Goal: Task Accomplishment & Management: Use online tool/utility

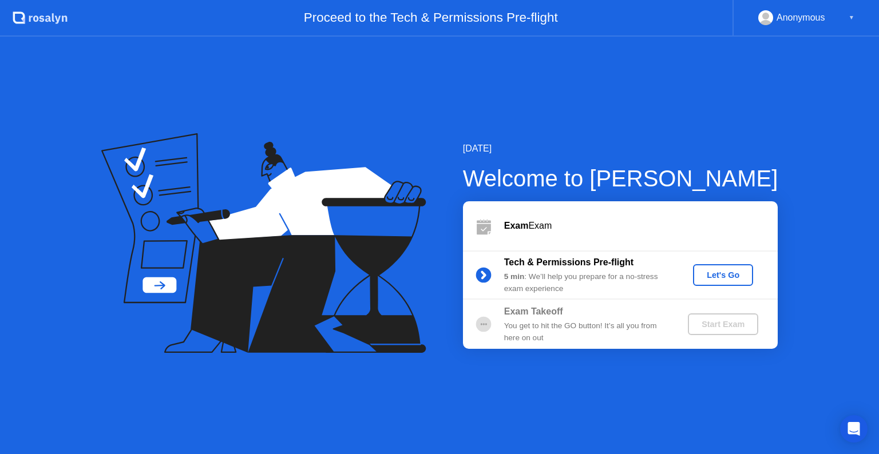
click at [741, 284] on button "Let's Go" at bounding box center [723, 275] width 60 height 22
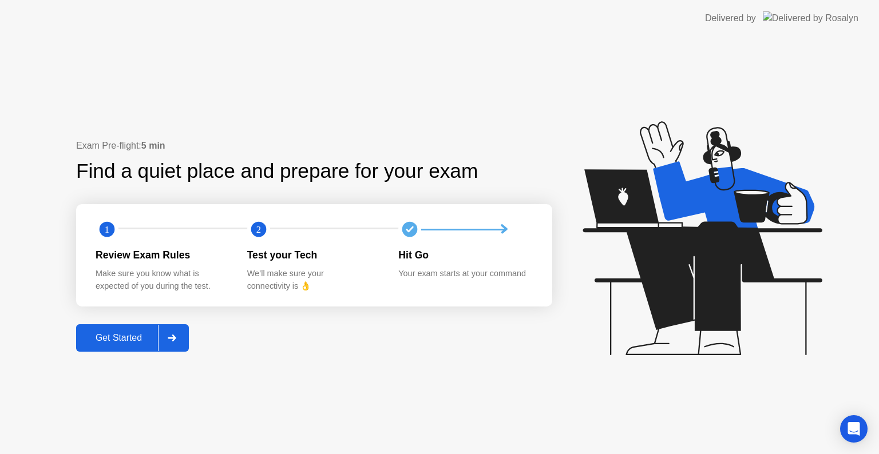
click at [135, 330] on button "Get Started" at bounding box center [132, 337] width 113 height 27
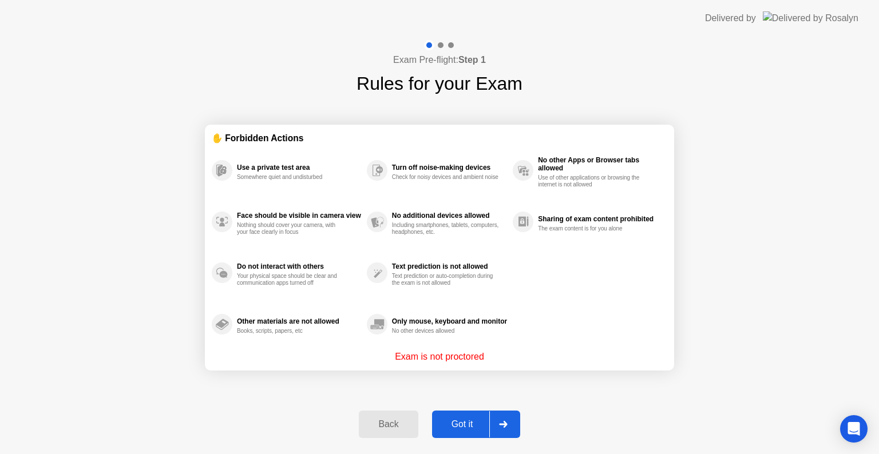
click at [444, 428] on div "Got it" at bounding box center [462, 424] width 54 height 10
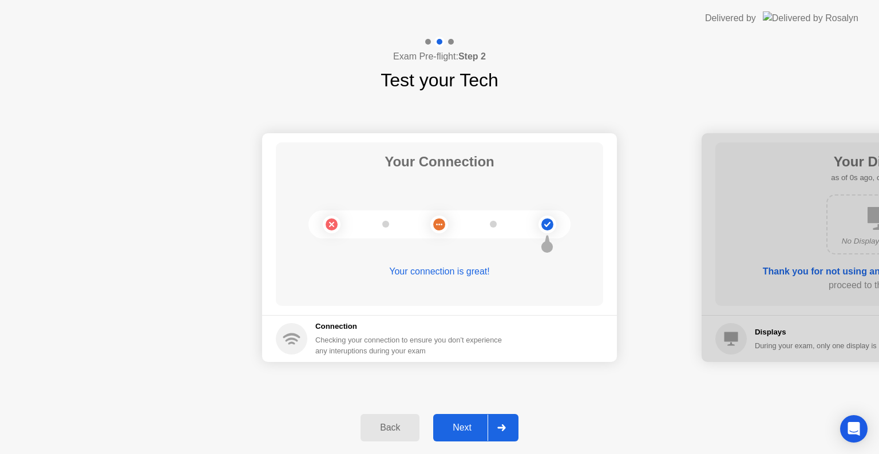
click at [444, 428] on div "Next" at bounding box center [462, 428] width 51 height 10
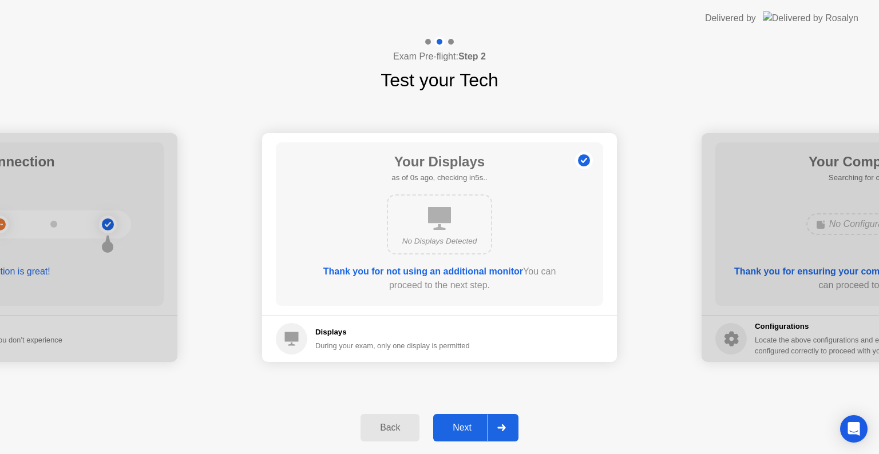
click at [444, 428] on div "Next" at bounding box center [462, 428] width 51 height 10
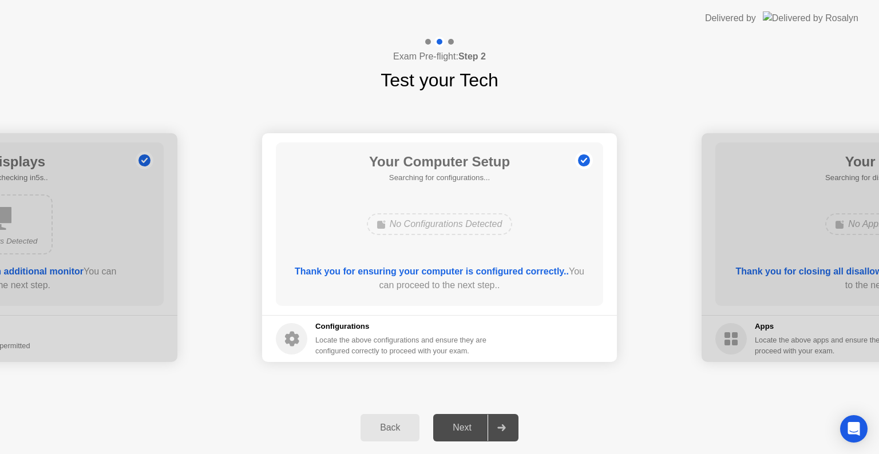
click at [444, 428] on div "Next" at bounding box center [462, 428] width 51 height 10
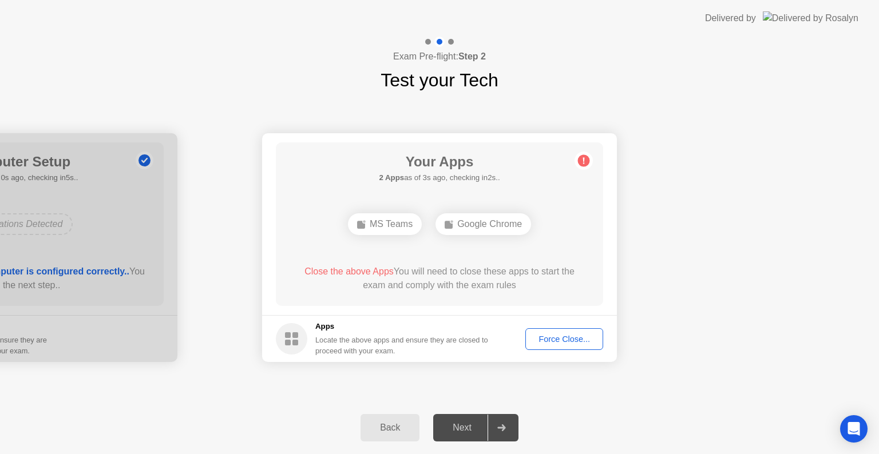
click at [563, 343] on div "Force Close..." at bounding box center [564, 339] width 70 height 9
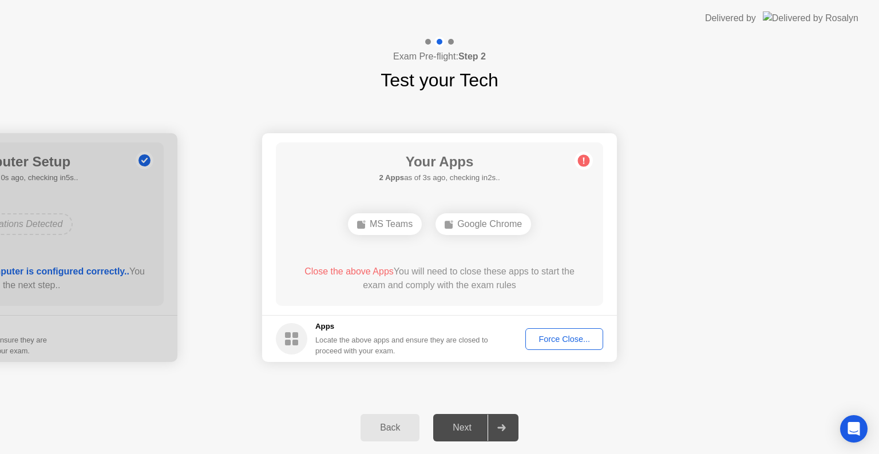
click at [542, 336] on div "Force Close..." at bounding box center [564, 339] width 70 height 9
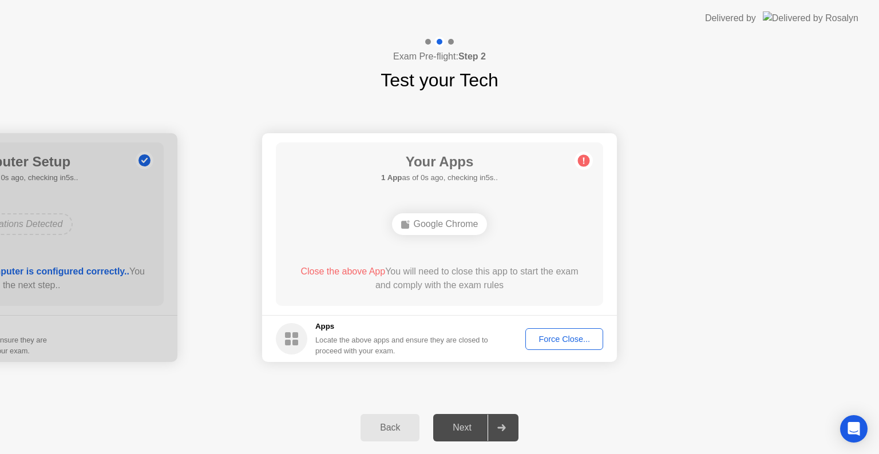
click at [555, 343] on div "Force Close..." at bounding box center [564, 339] width 70 height 9
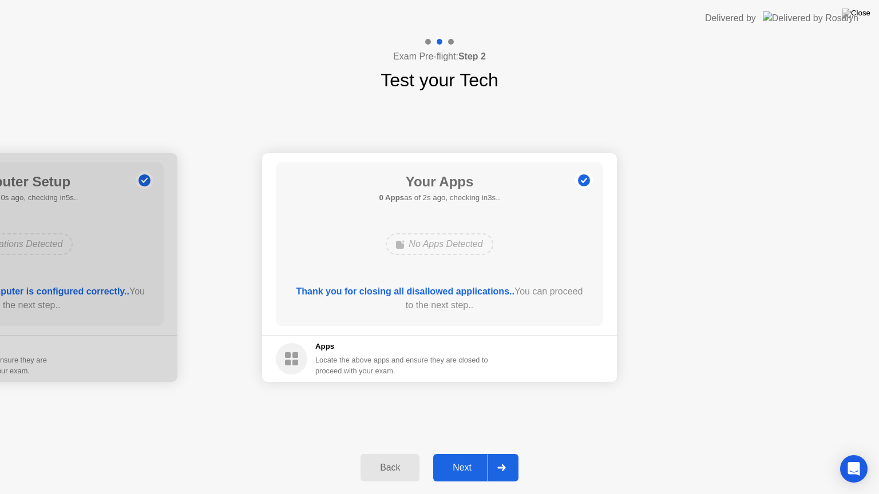
click at [461, 454] on div "Next" at bounding box center [462, 468] width 51 height 10
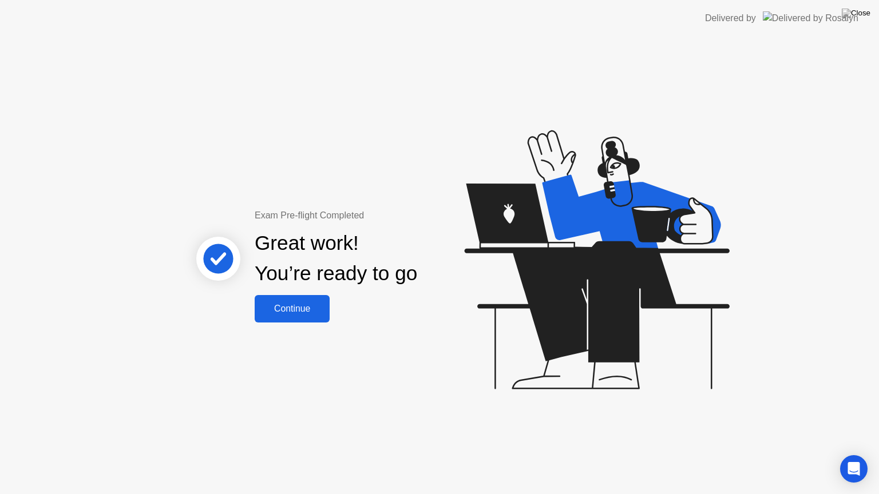
click at [291, 299] on button "Continue" at bounding box center [292, 308] width 75 height 27
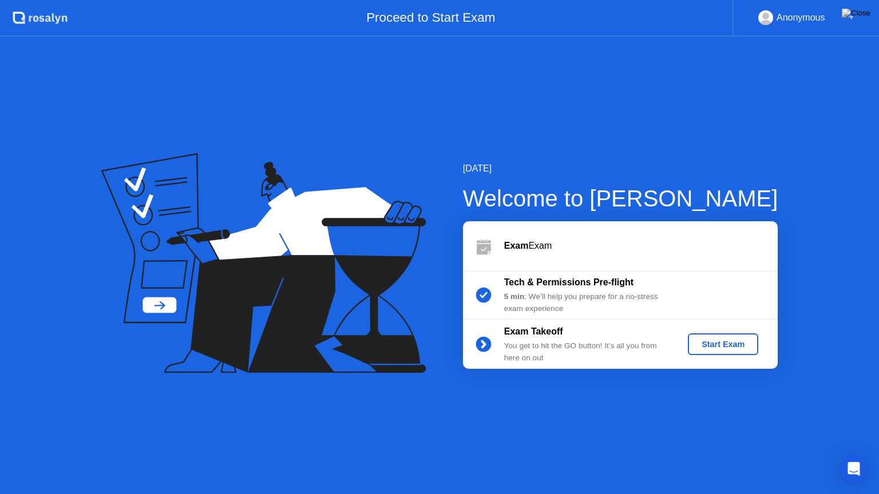
click at [700, 345] on div "Start Exam" at bounding box center [722, 344] width 61 height 9
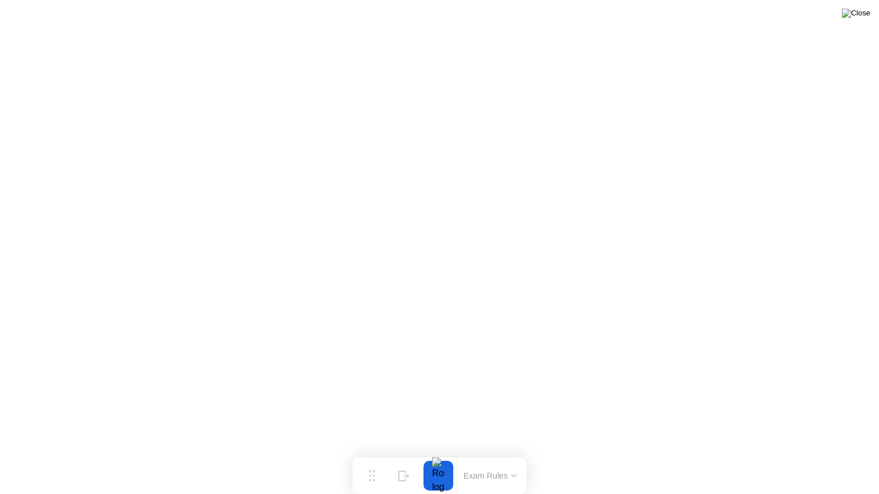
click at [866, 12] on img at bounding box center [856, 13] width 29 height 9
